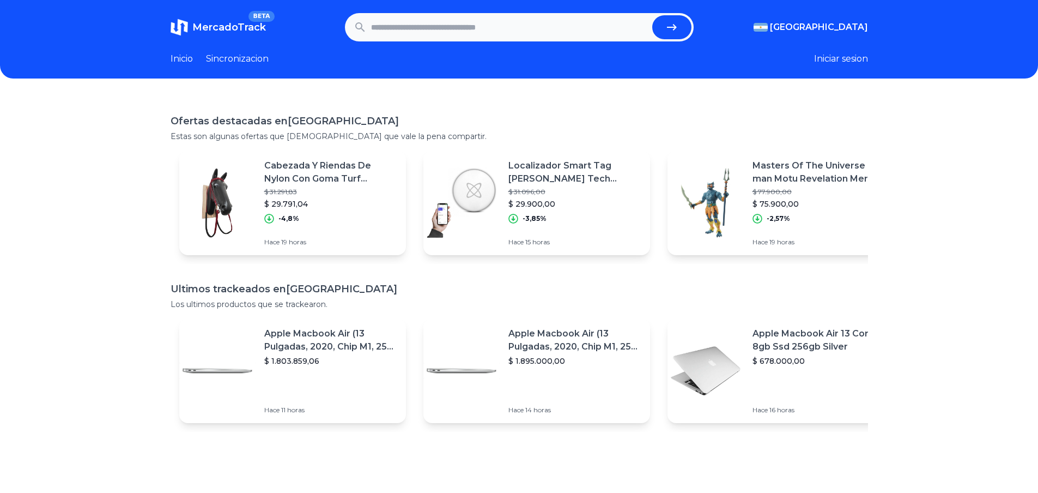
click at [416, 34] on input "text" at bounding box center [509, 27] width 277 height 24
type input "*******"
click at [652, 15] on button "submit" at bounding box center [671, 27] width 39 height 24
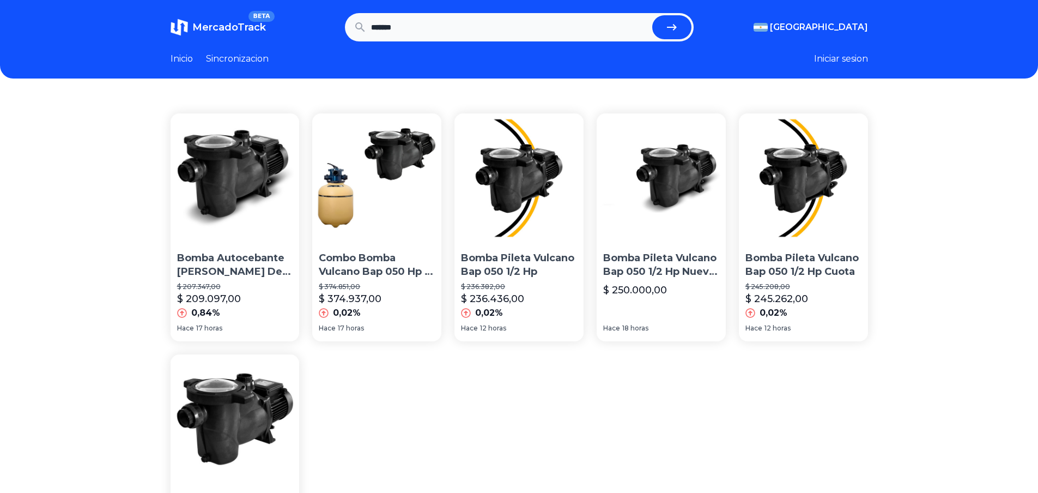
click at [261, 154] on img at bounding box center [235, 177] width 129 height 129
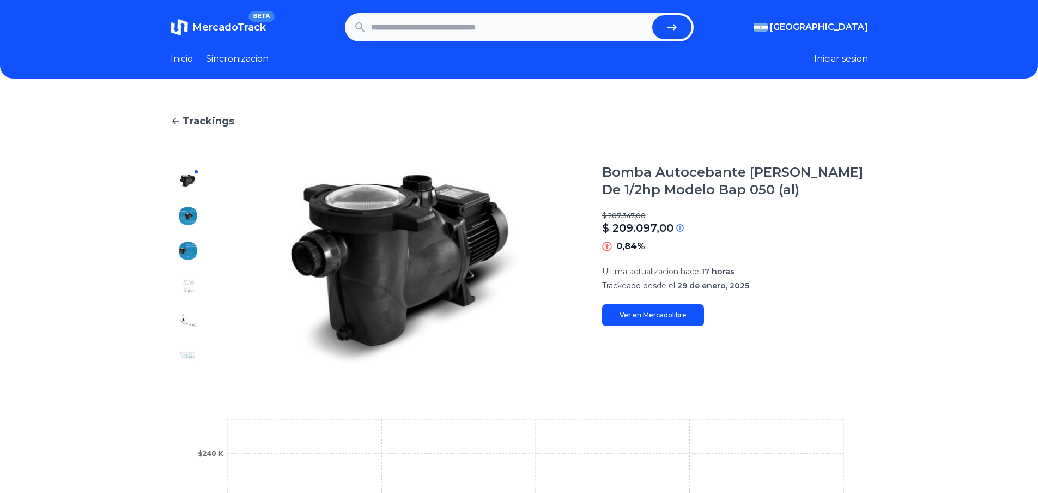
drag, startPoint x: 680, startPoint y: 179, endPoint x: 679, endPoint y: 244, distance: 64.3
click at [680, 180] on h1 "Bomba Autocebante [PERSON_NAME] De 1/2hp Modelo Bap 050 (al)" at bounding box center [735, 181] width 266 height 35
click at [673, 312] on link "Ver en Mercadolibre" at bounding box center [653, 315] width 102 height 22
click at [204, 124] on span "Trackings" at bounding box center [209, 120] width 52 height 15
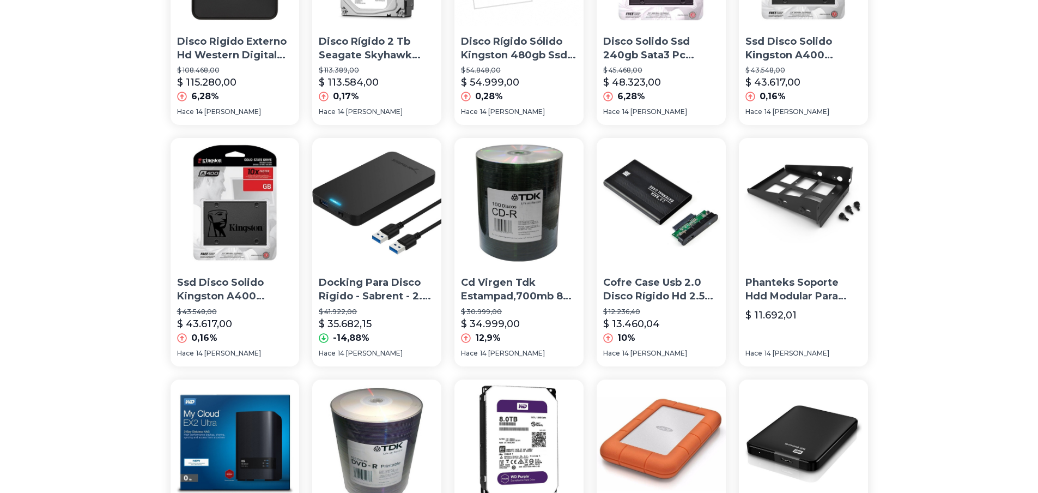
scroll to position [218, 0]
